Goal: Task Accomplishment & Management: Use online tool/utility

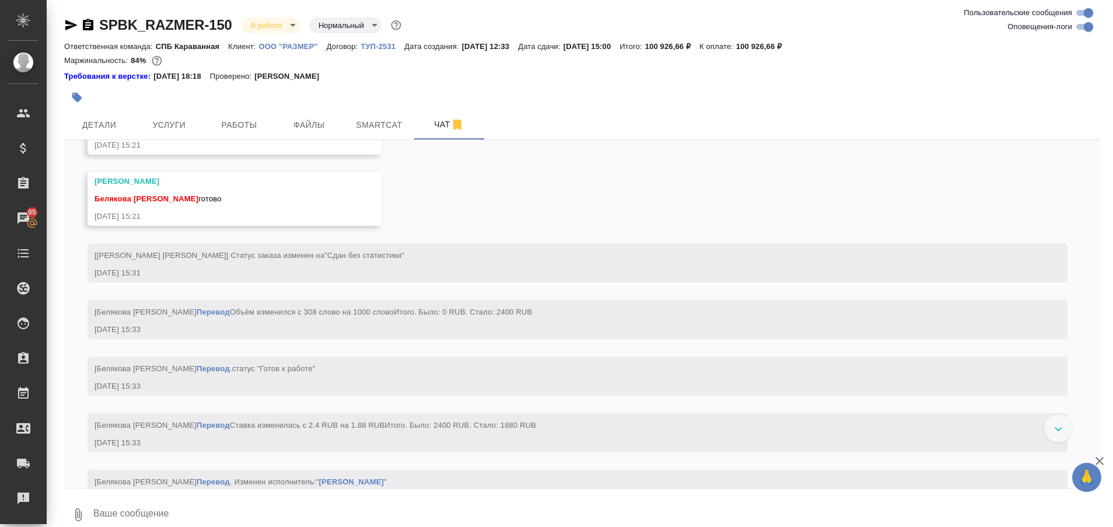
scroll to position [17256, 0]
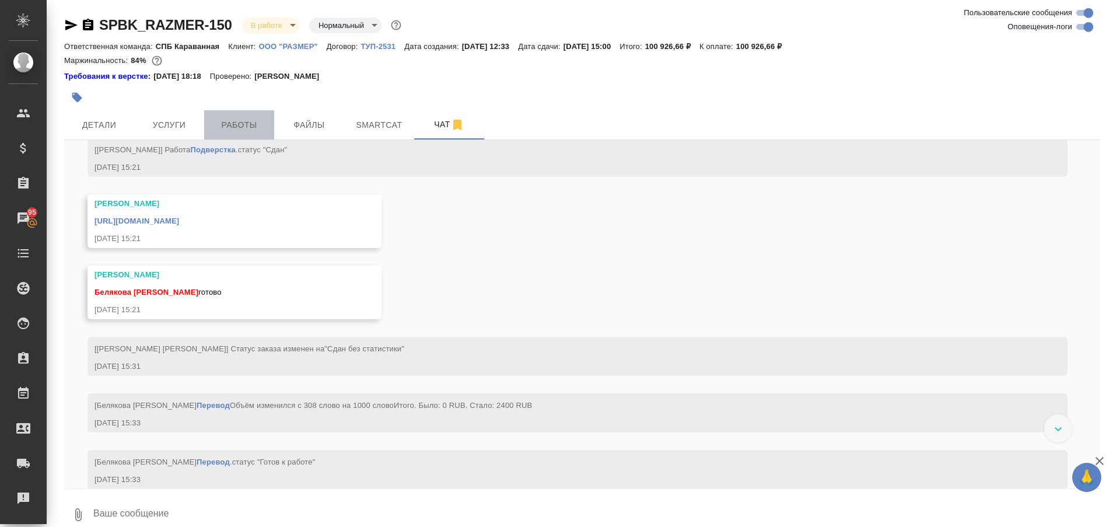
click at [245, 122] on span "Работы" at bounding box center [239, 125] width 56 height 15
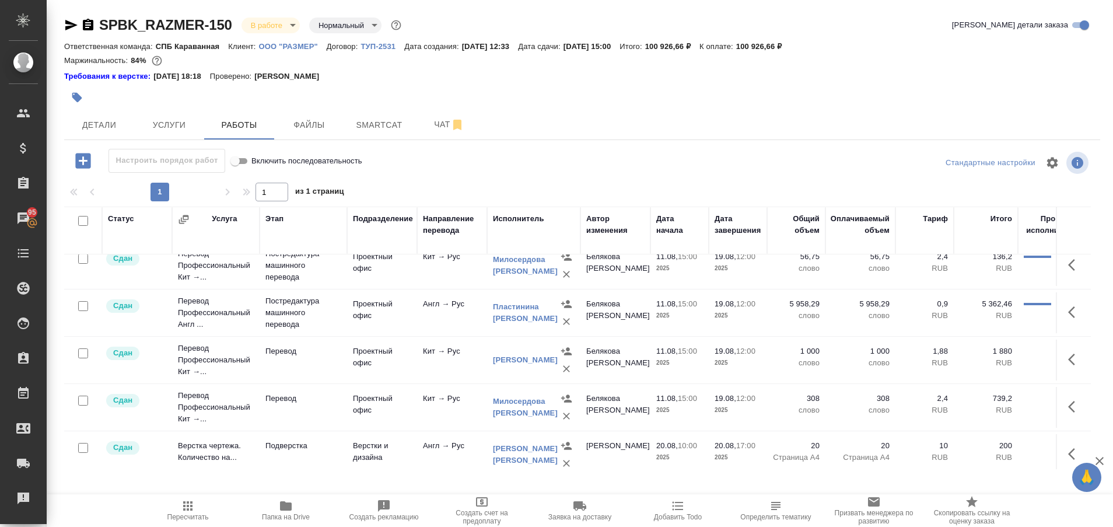
scroll to position [283, 0]
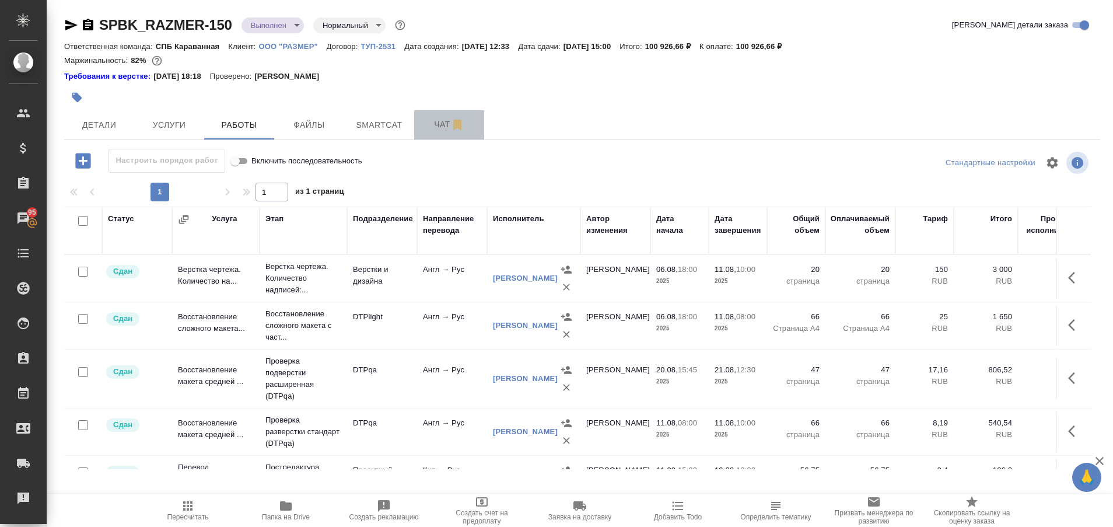
click at [444, 124] on span "Чат" at bounding box center [449, 124] width 56 height 15
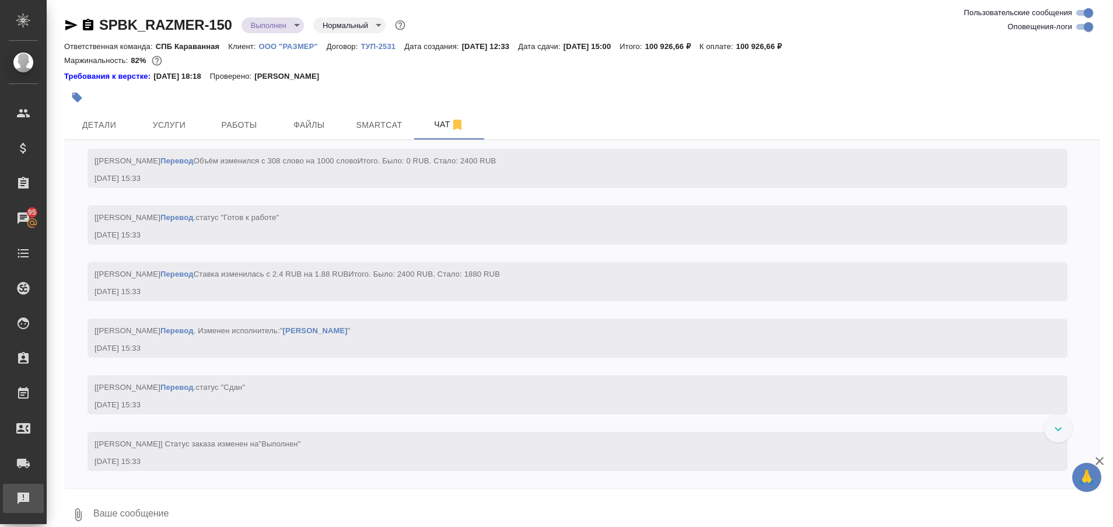
click at [16, 502] on div "Рекламации" at bounding box center [8, 497] width 29 height 17
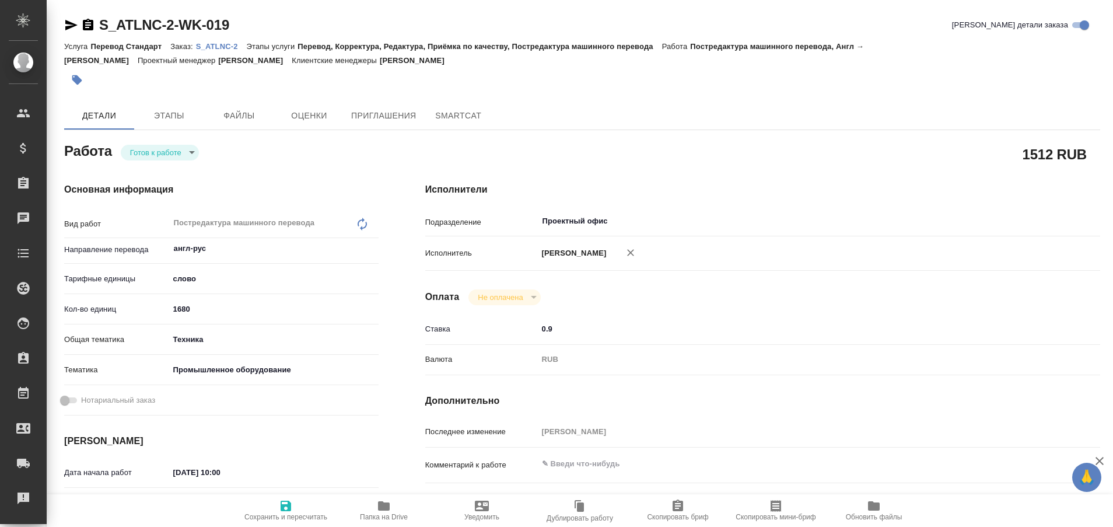
type textarea "x"
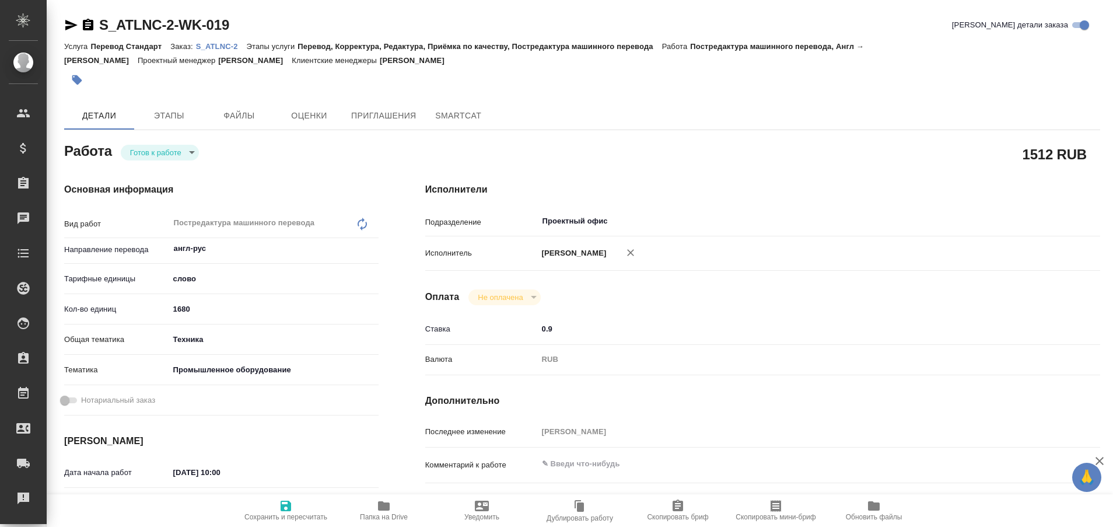
type textarea "x"
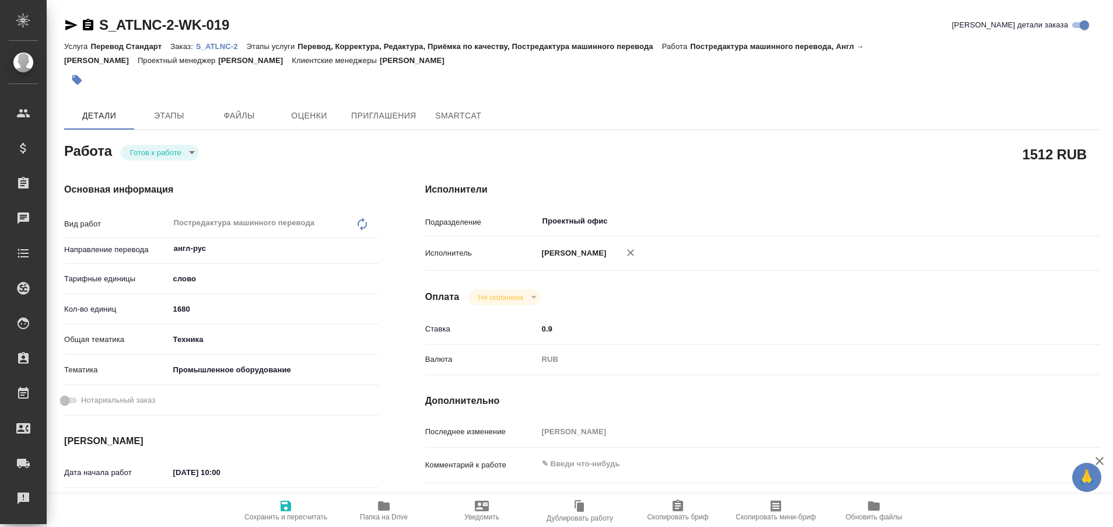
type textarea "x"
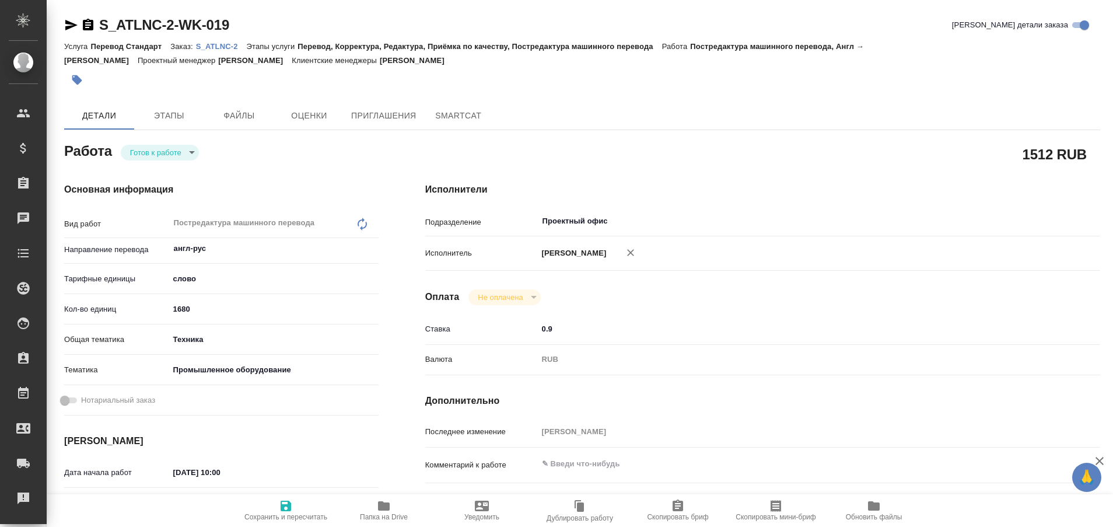
type textarea "x"
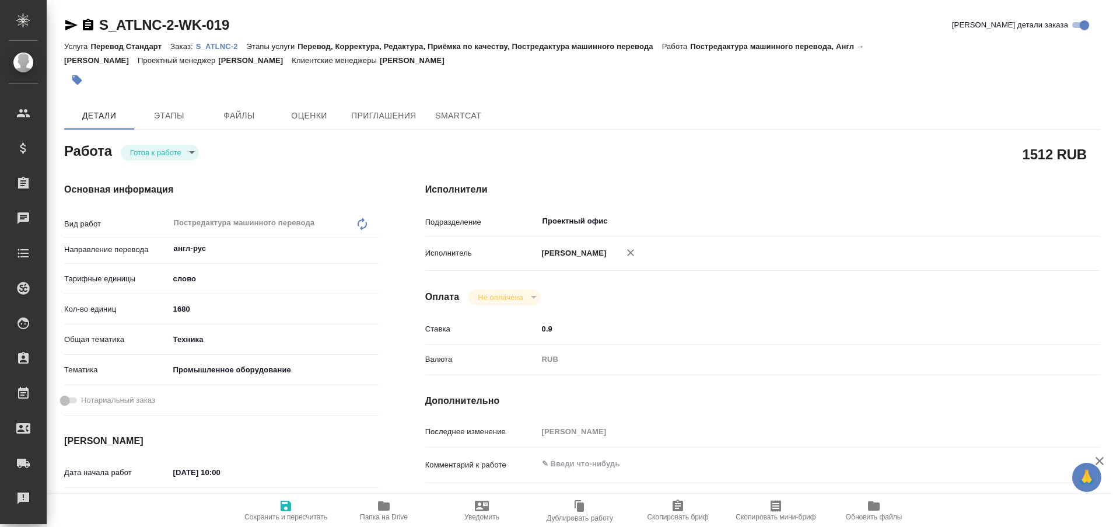
type textarea "x"
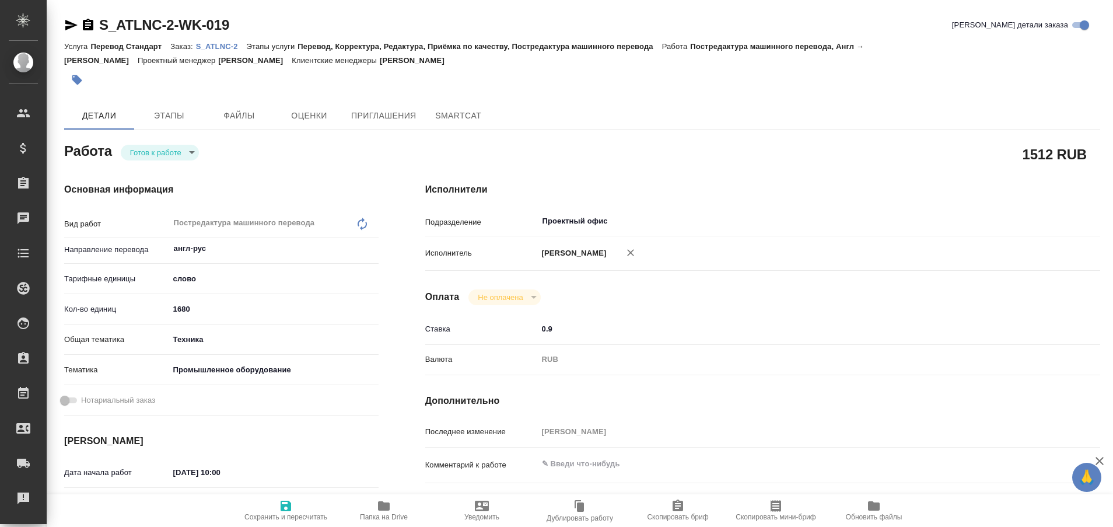
type textarea "x"
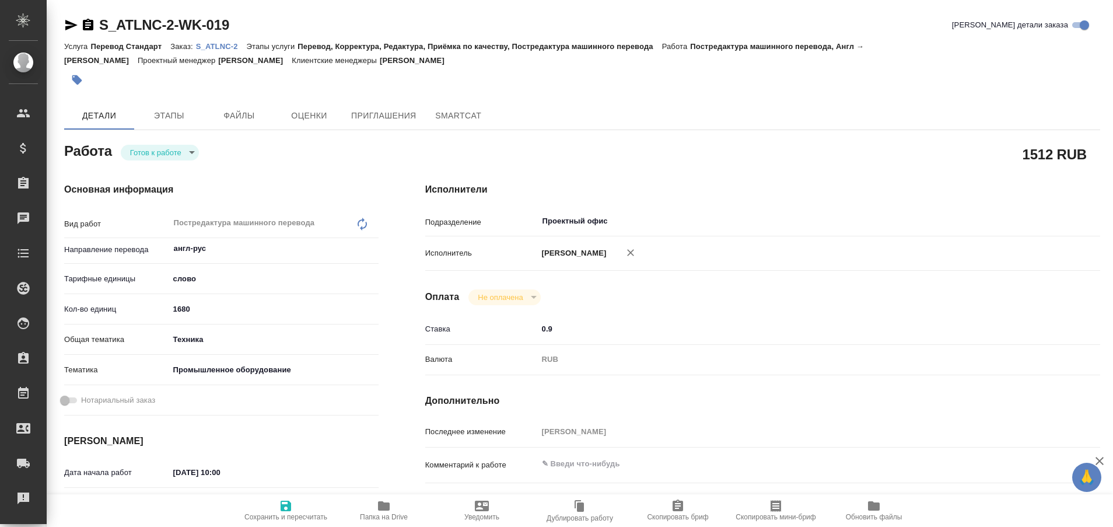
type textarea "x"
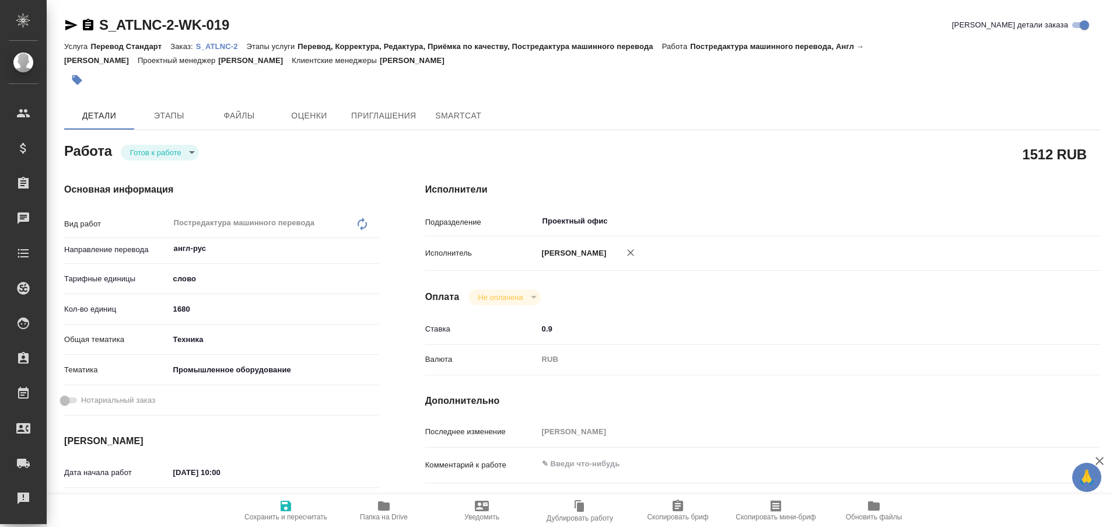
type textarea "x"
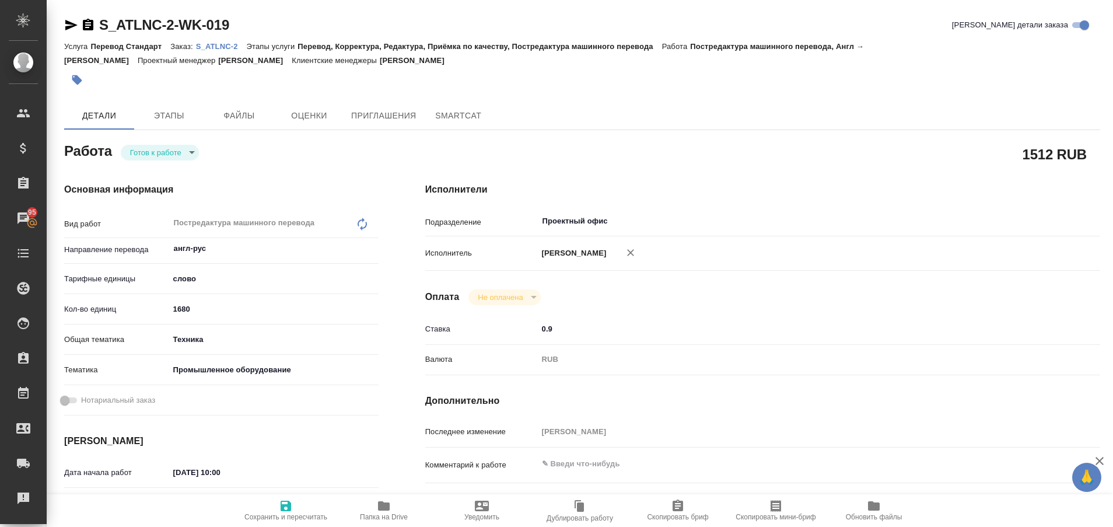
type textarea "x"
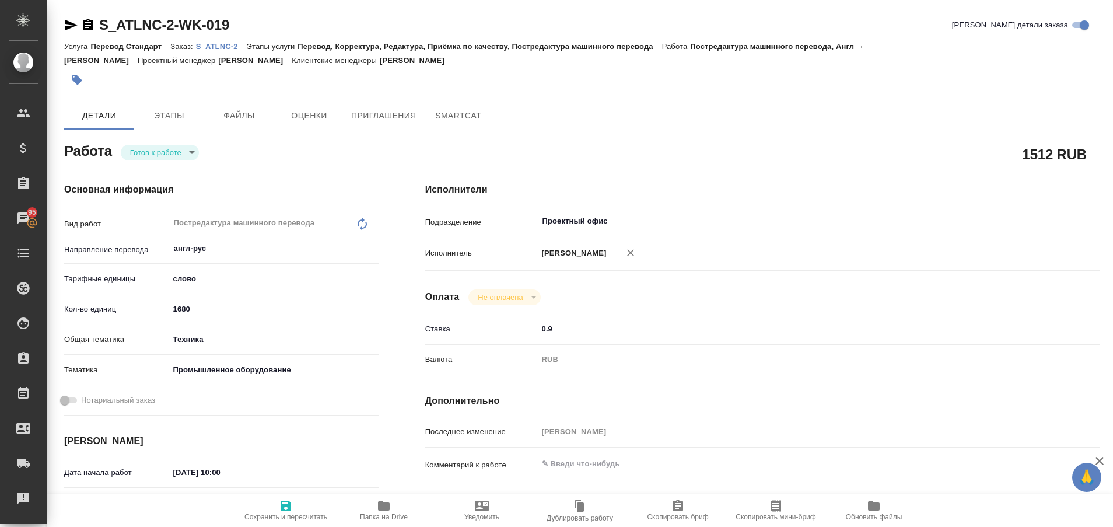
click at [220, 43] on p "S_ATLNC-2" at bounding box center [221, 46] width 51 height 9
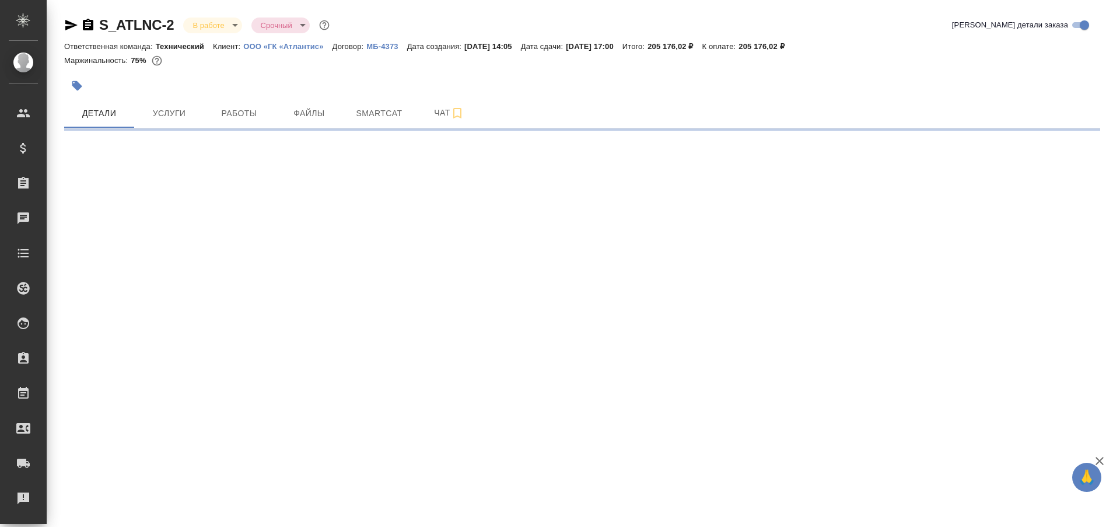
select select "RU"
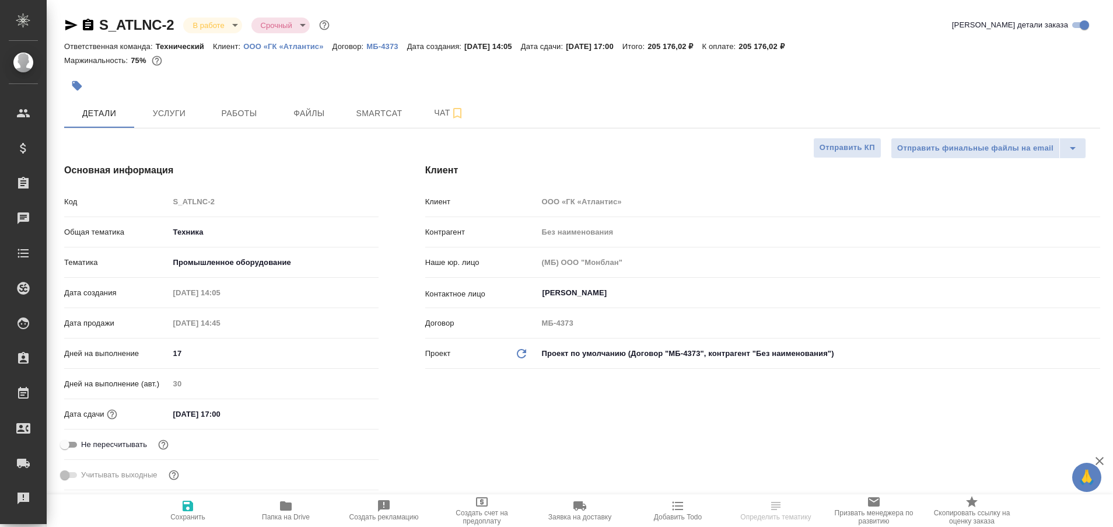
type textarea "x"
click at [246, 105] on button "Работы" at bounding box center [239, 113] width 70 height 29
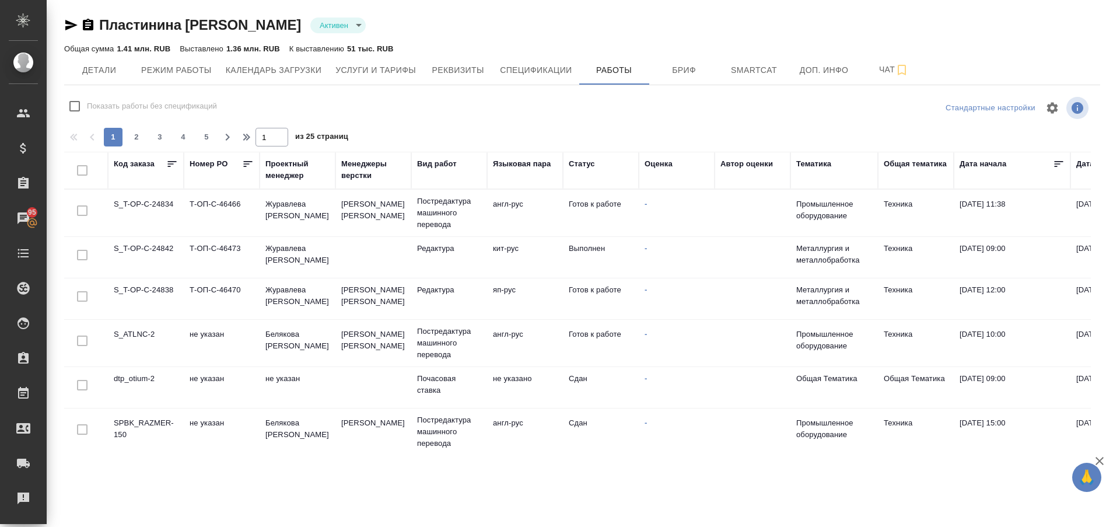
click at [150, 206] on td "S_T-OP-C-24834" at bounding box center [146, 212] width 76 height 41
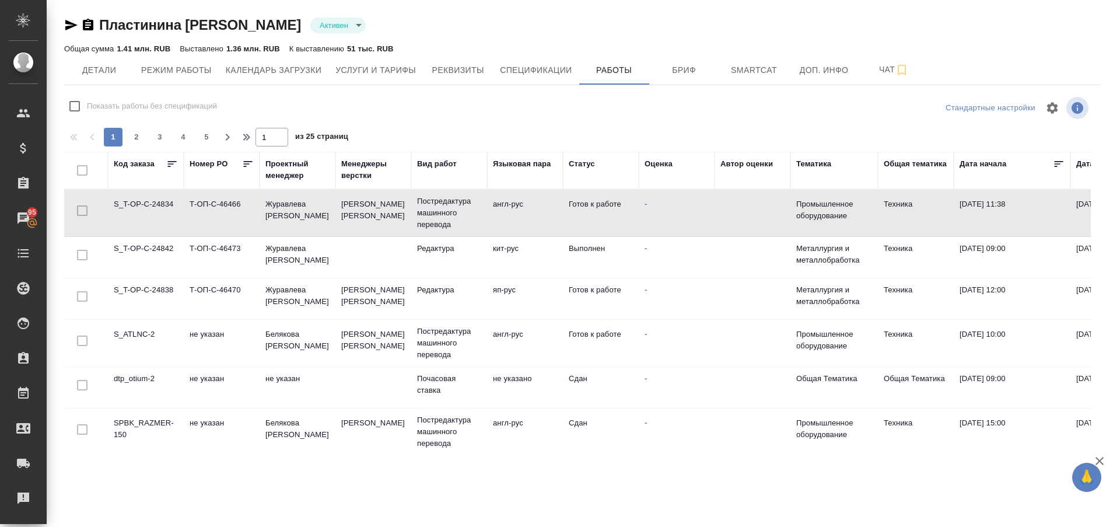
click at [150, 206] on td "S_T-OP-C-24834" at bounding box center [146, 212] width 76 height 41
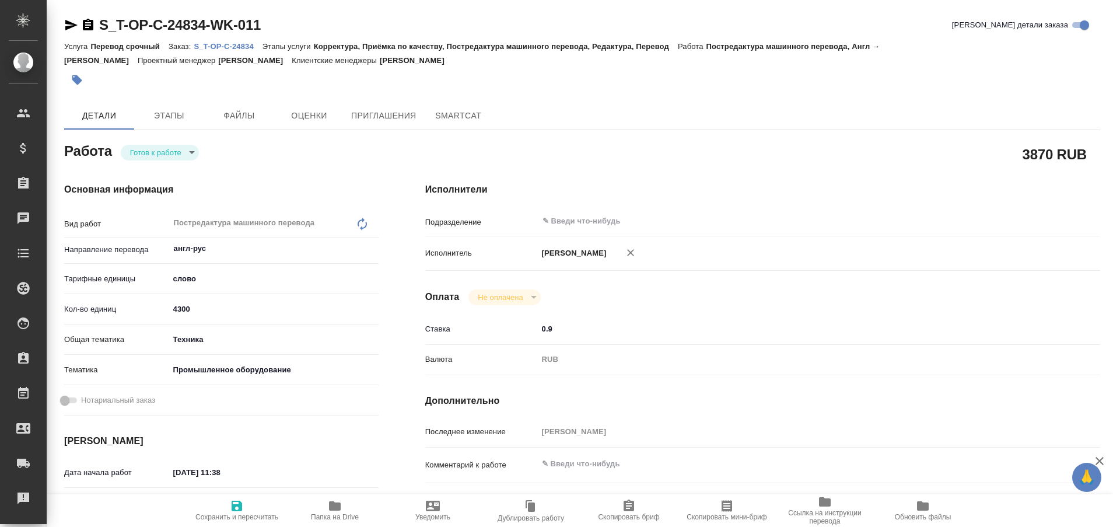
type textarea "x"
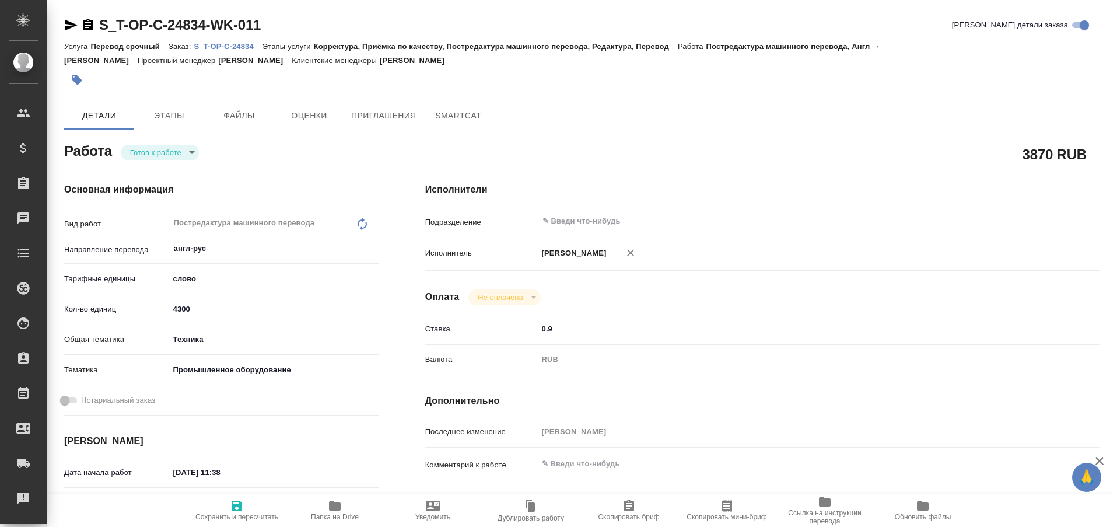
type textarea "x"
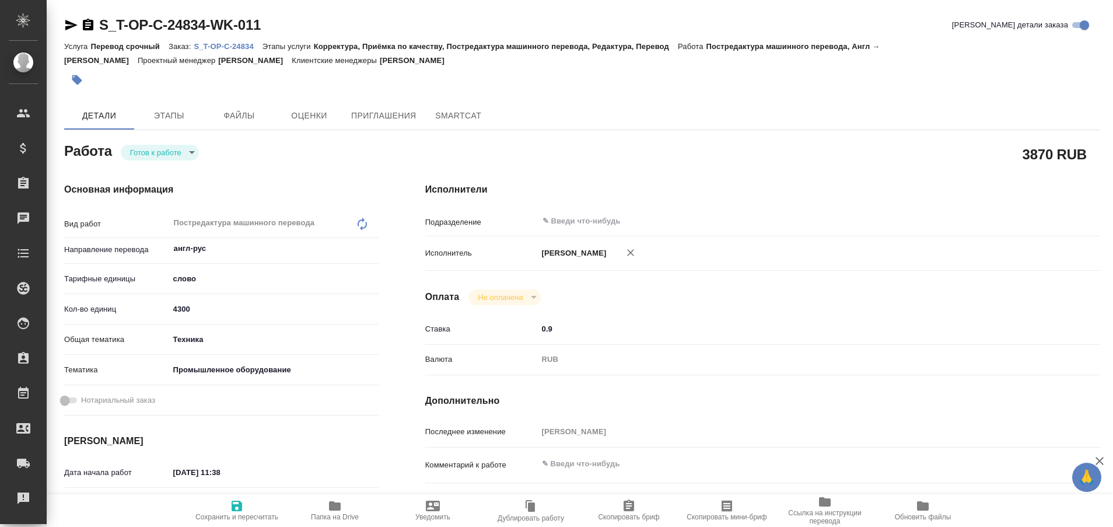
type textarea "x"
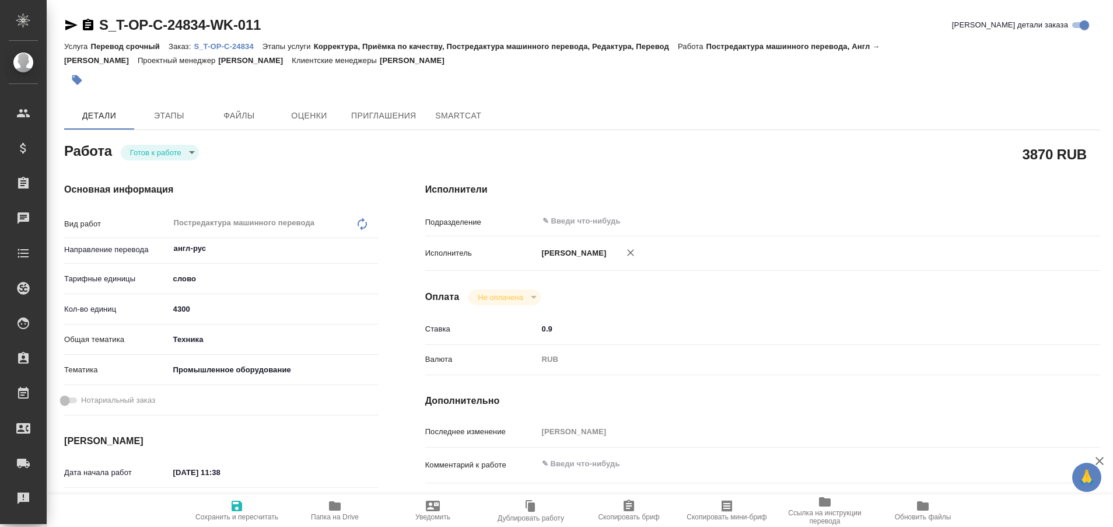
type textarea "x"
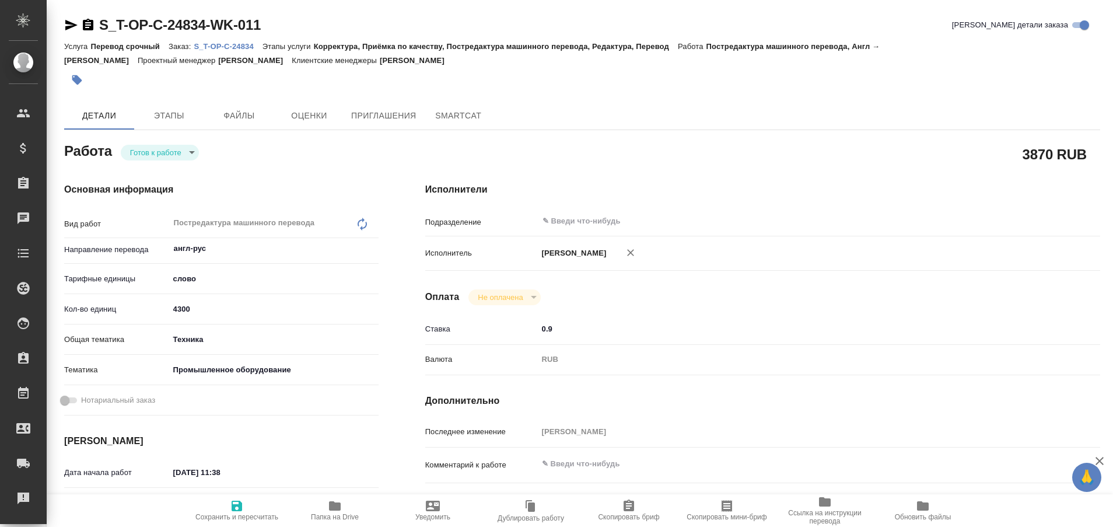
type textarea "x"
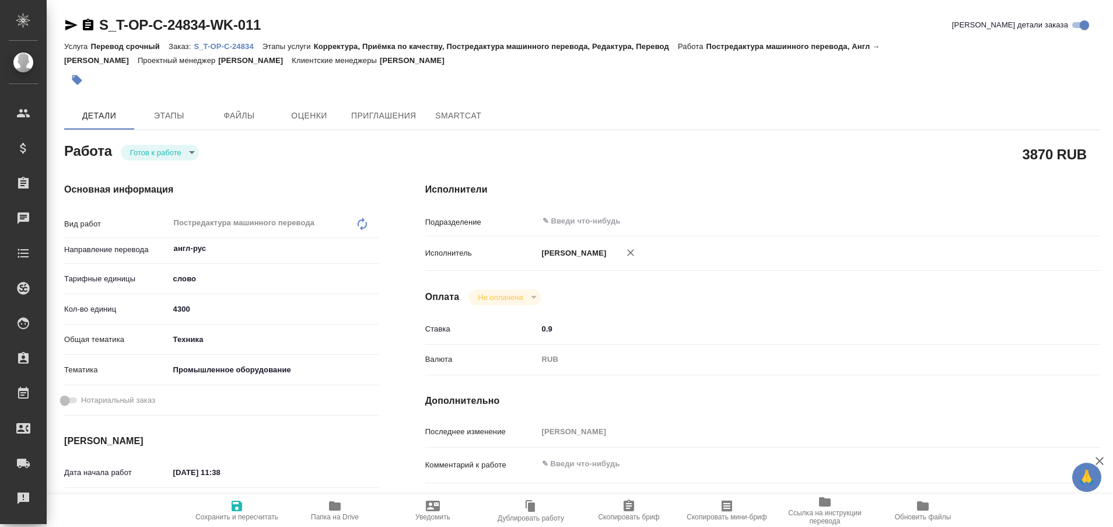
type textarea "x"
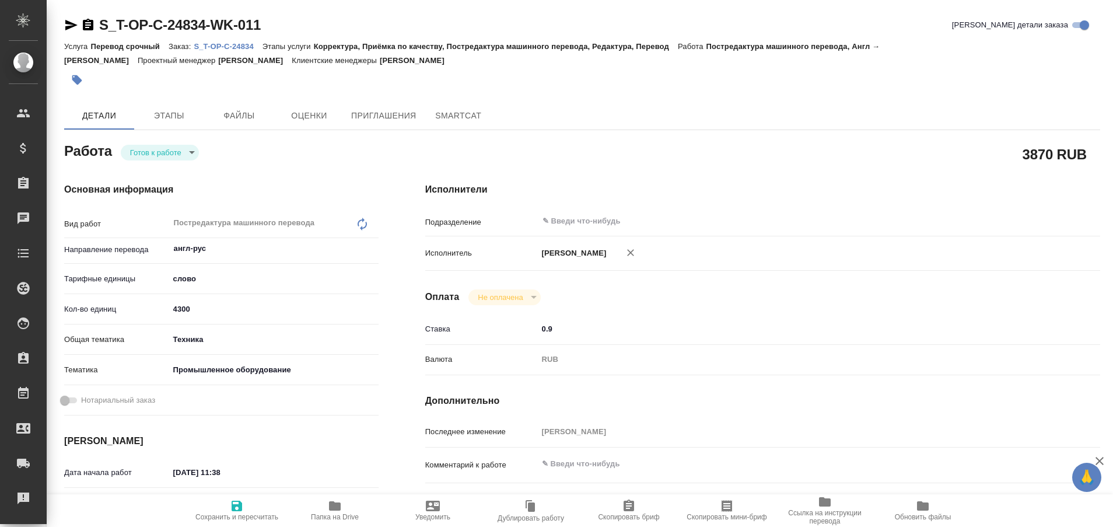
type textarea "x"
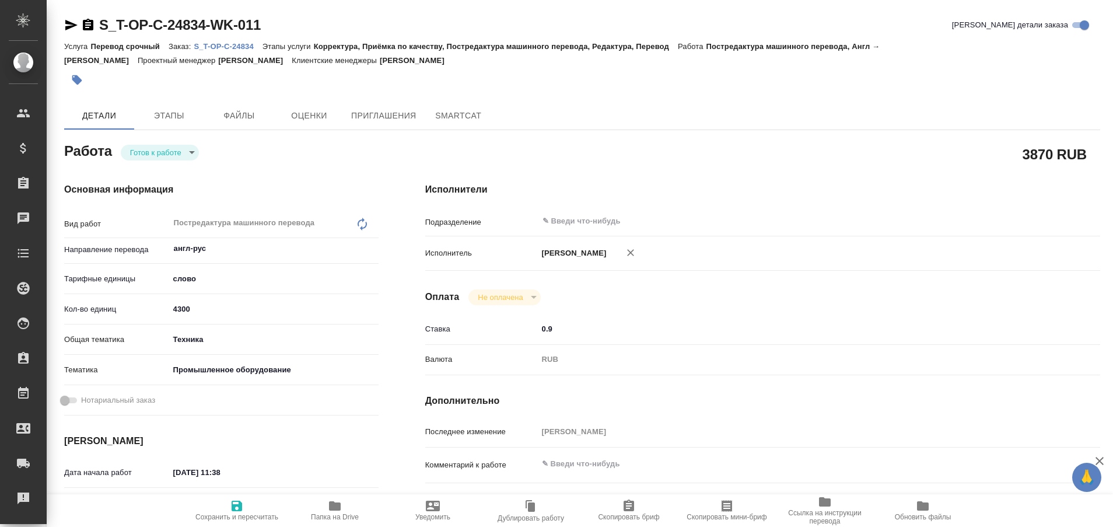
type textarea "x"
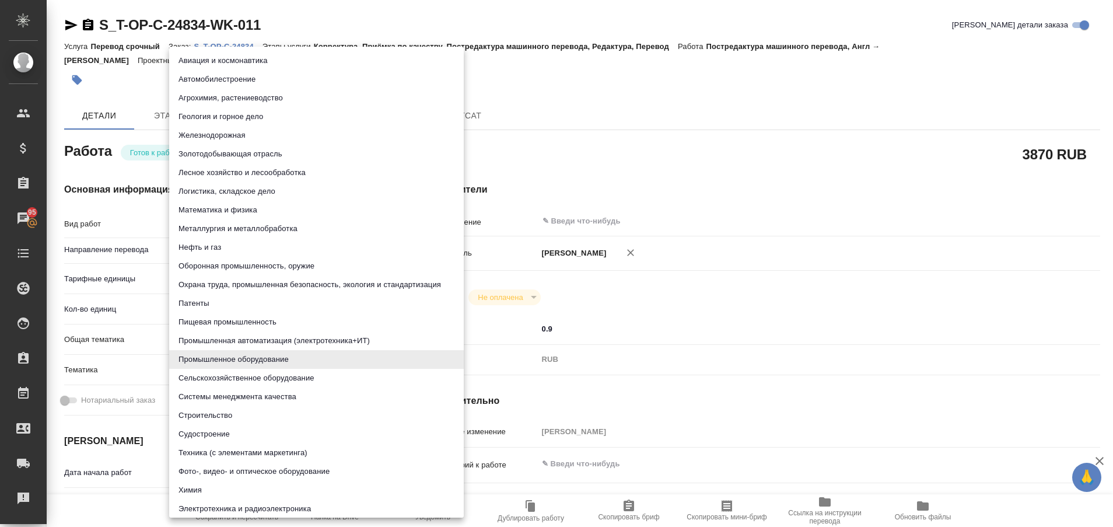
click at [234, 367] on body "🙏 .cls-1 fill:#fff; AWATERA Plastinina [PERSON_NAME] Спецификации Заказы 95 Чат…" at bounding box center [556, 263] width 1113 height 527
type textarea "x"
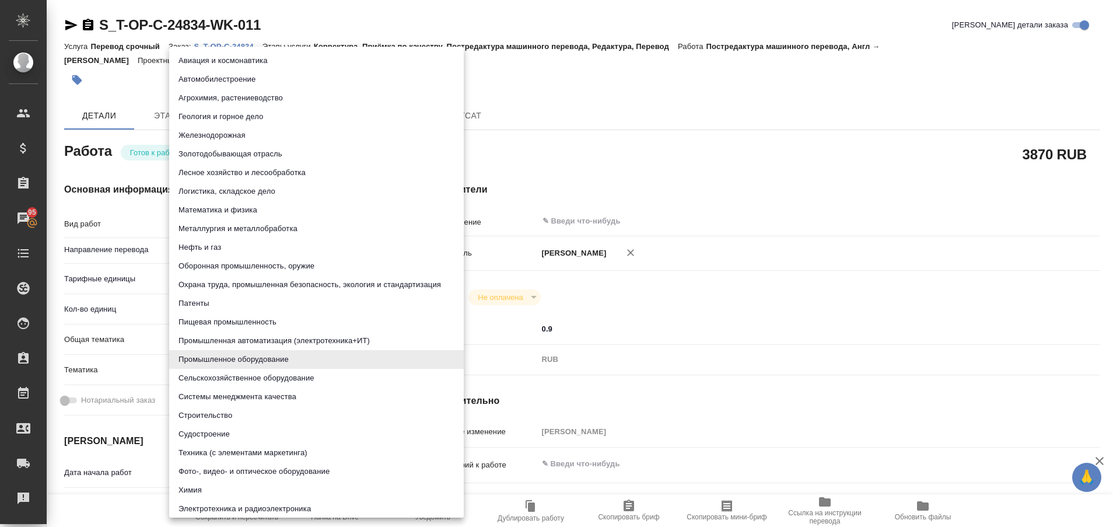
type textarea "x"
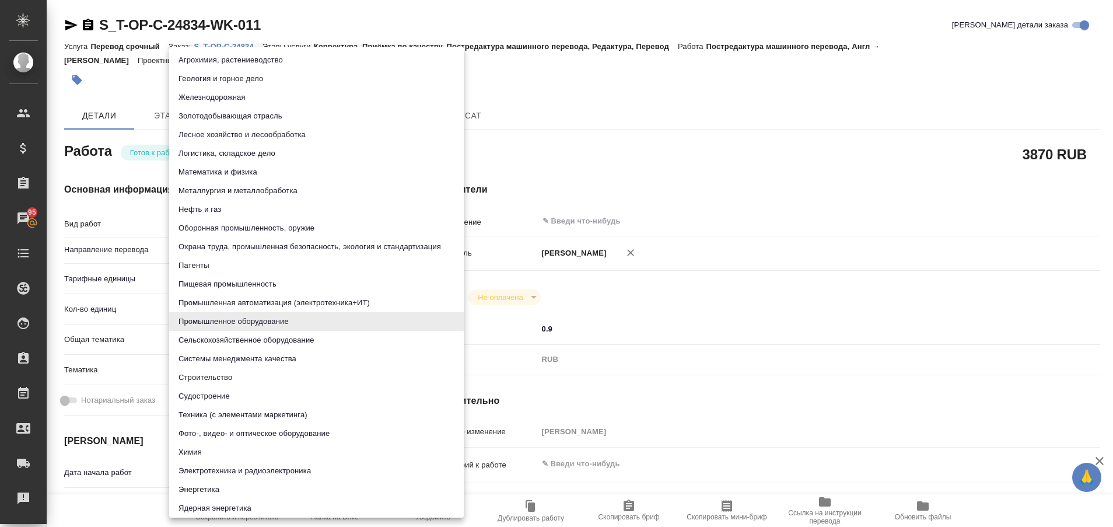
scroll to position [43, 0]
